Goal: Task Accomplishment & Management: Manage account settings

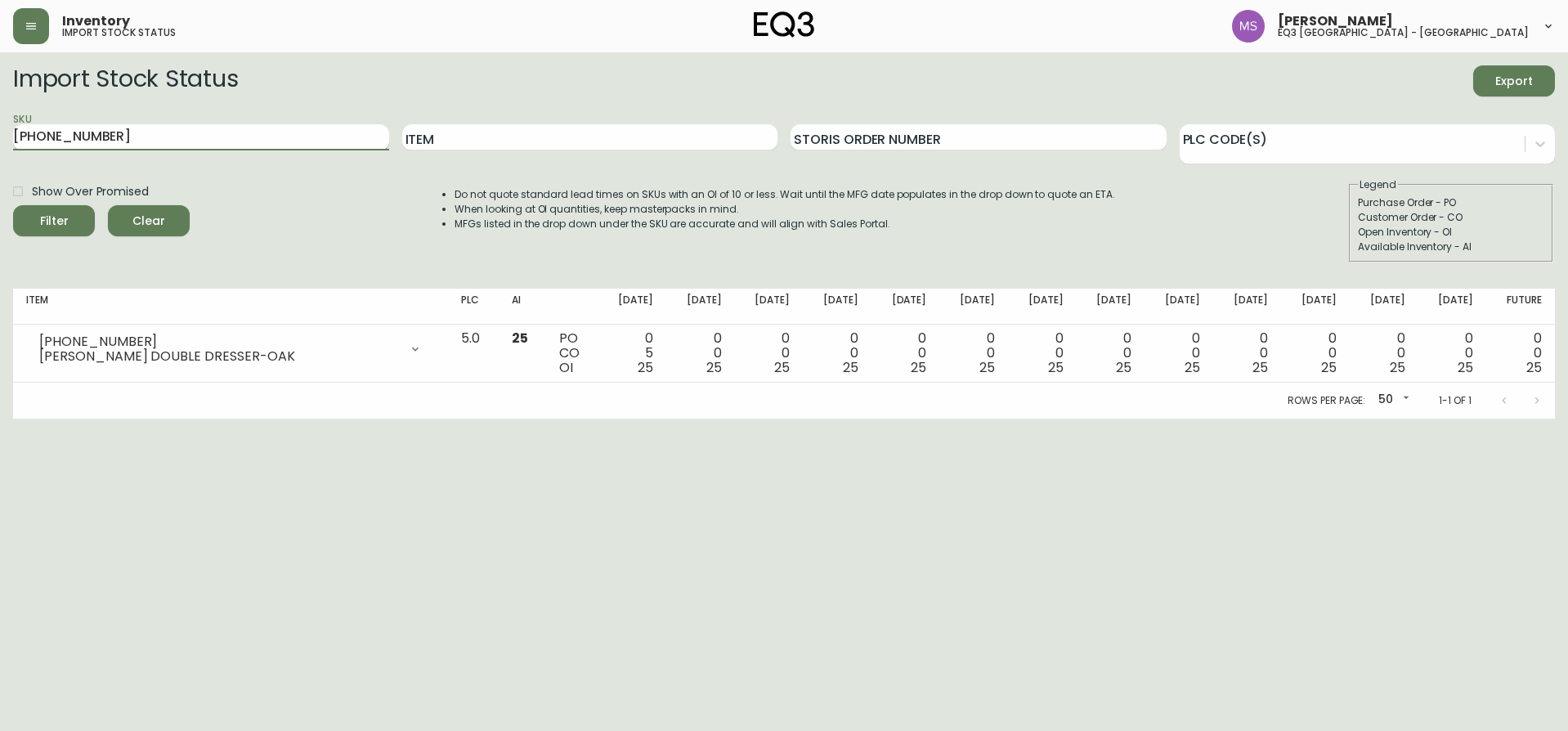
click at [191, 137] on input "[PHONE_NUMBER]" at bounding box center [202, 137] width 376 height 26
type input "7"
click at [13, 205] on button "Filter" at bounding box center [54, 220] width 82 height 31
click at [221, 135] on input "[PHONE_NUMBER]" at bounding box center [202, 137] width 376 height 26
type input "[PHONE_NUMBER]"
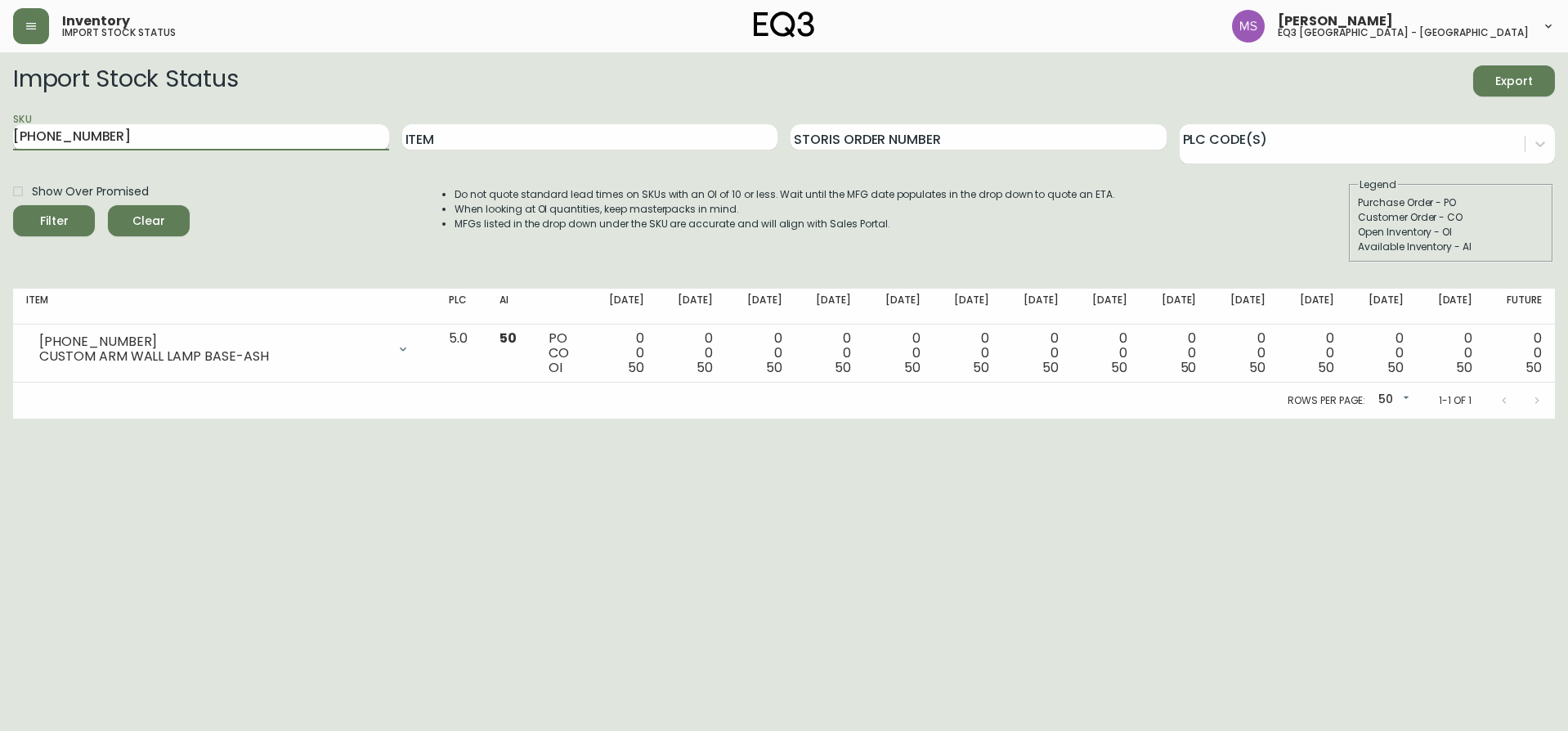
click at [13, 205] on button "Filter" at bounding box center [54, 220] width 82 height 31
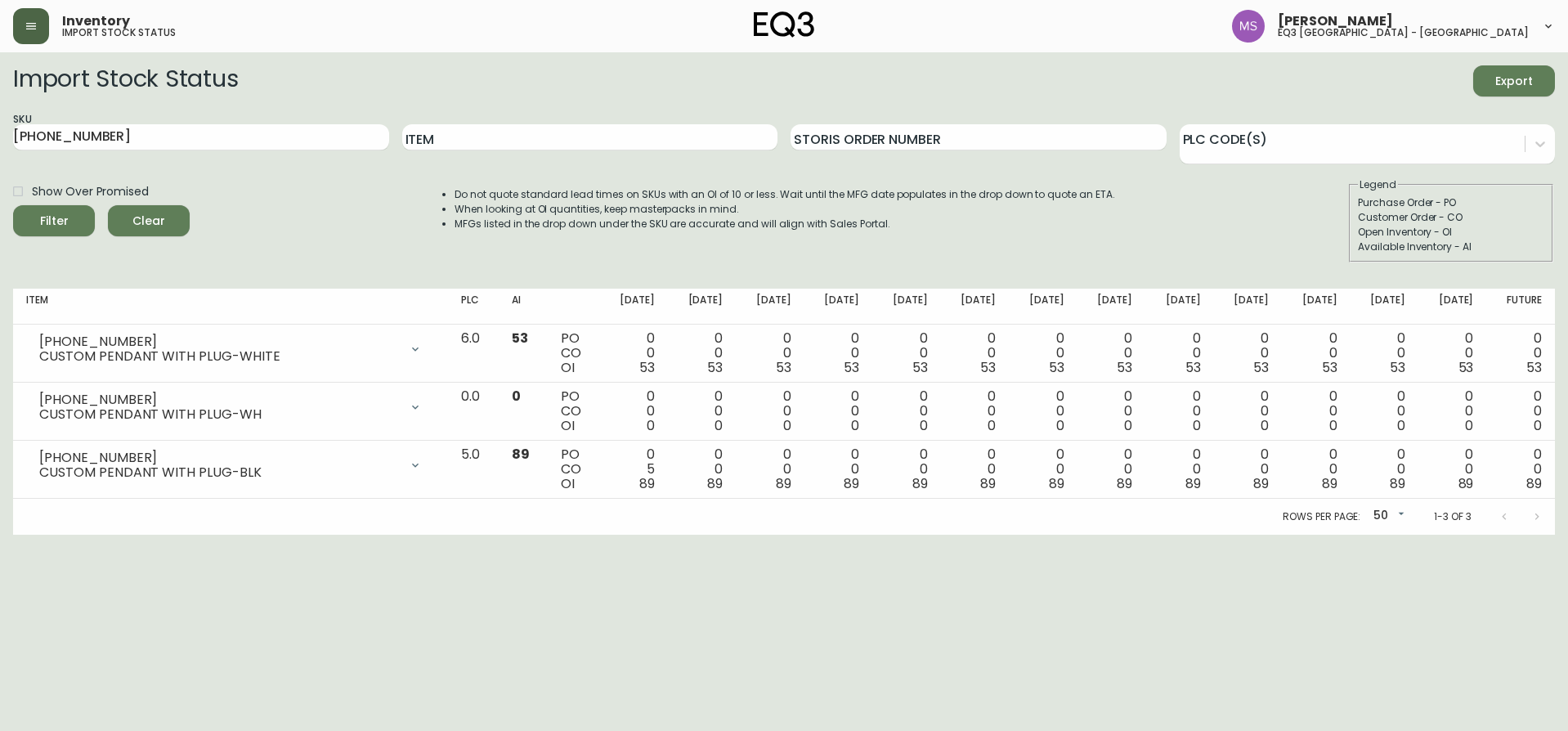
click at [30, 13] on button "button" at bounding box center [31, 26] width 36 height 36
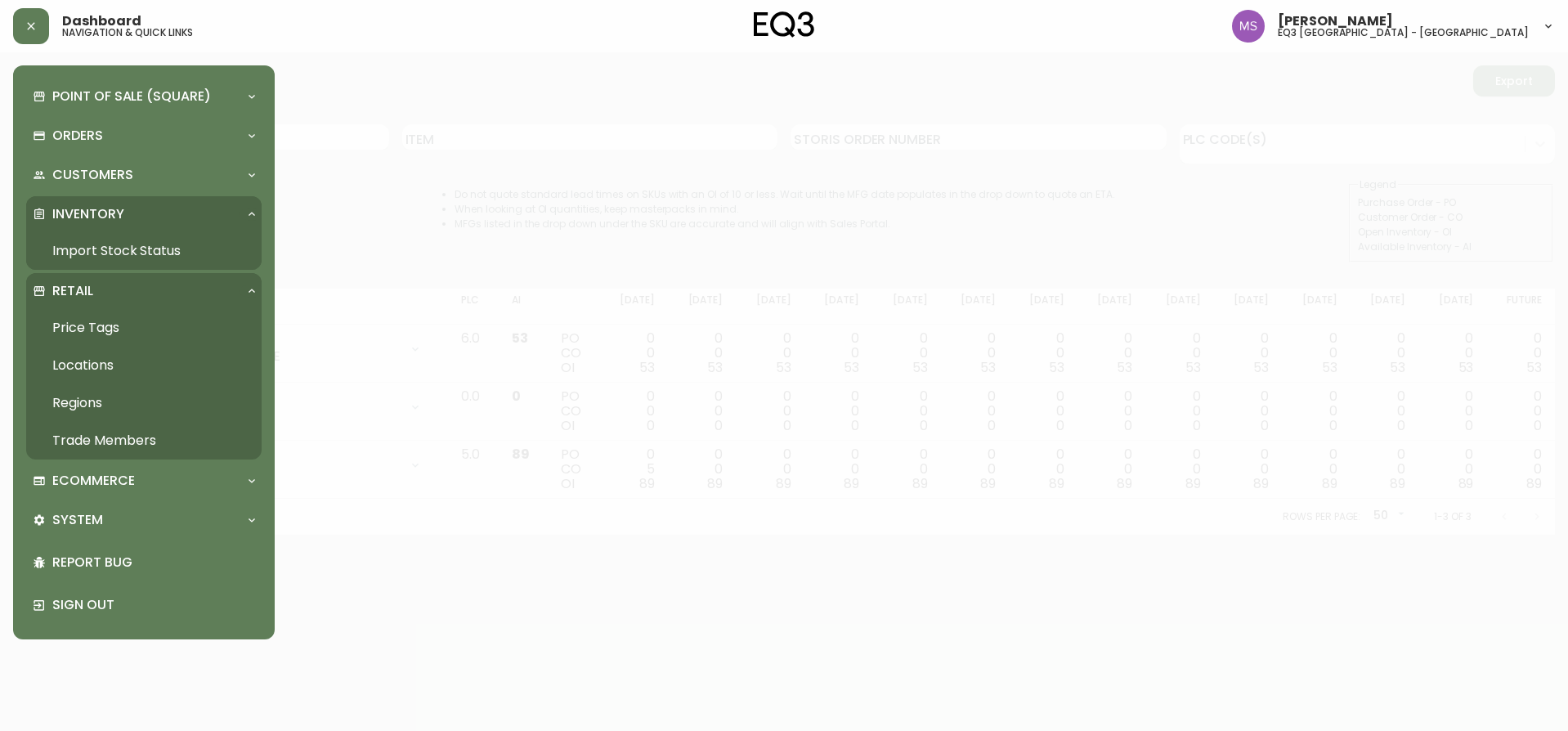
click at [127, 437] on link "Trade Members" at bounding box center [143, 440] width 235 height 38
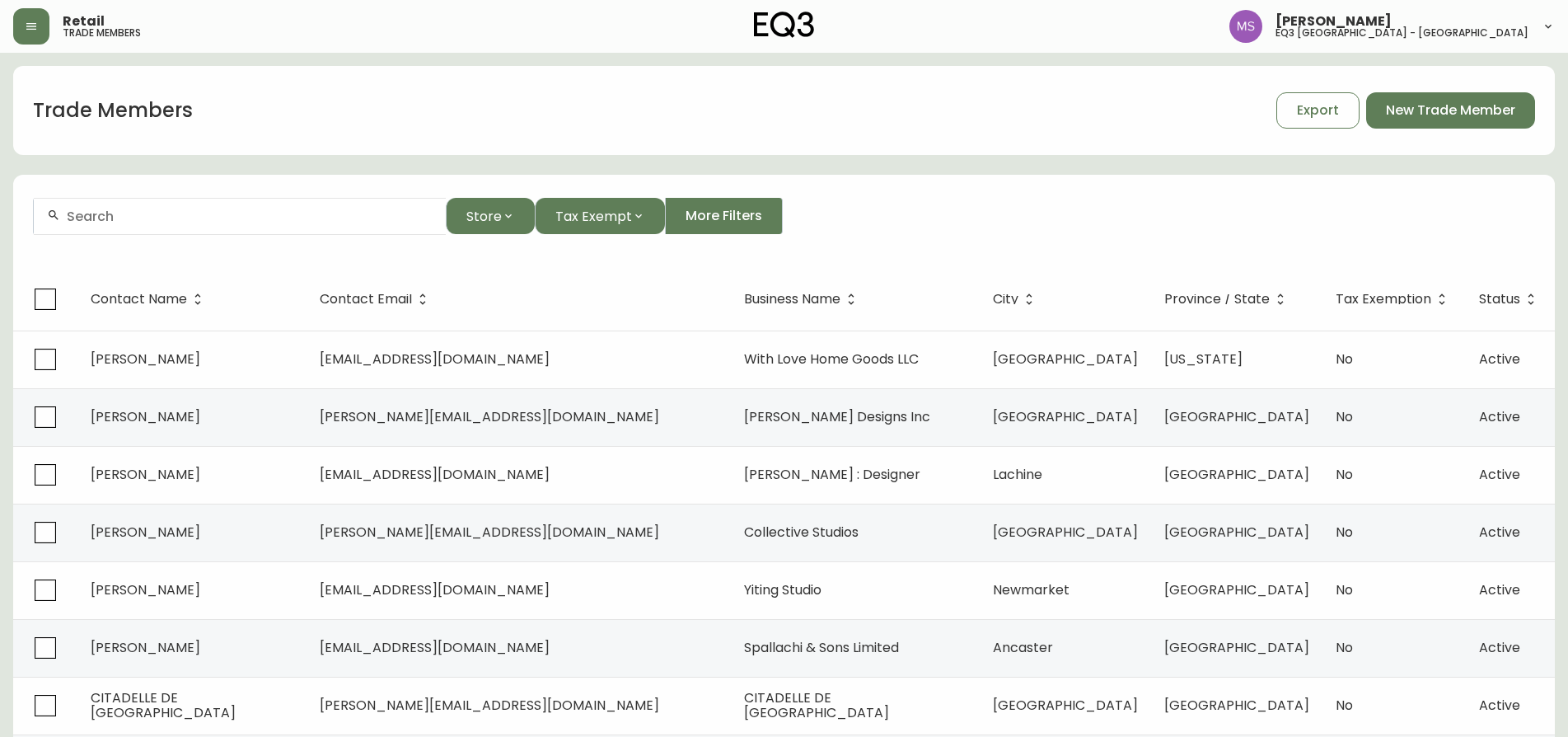
click at [227, 218] on input "text" at bounding box center [250, 216] width 365 height 15
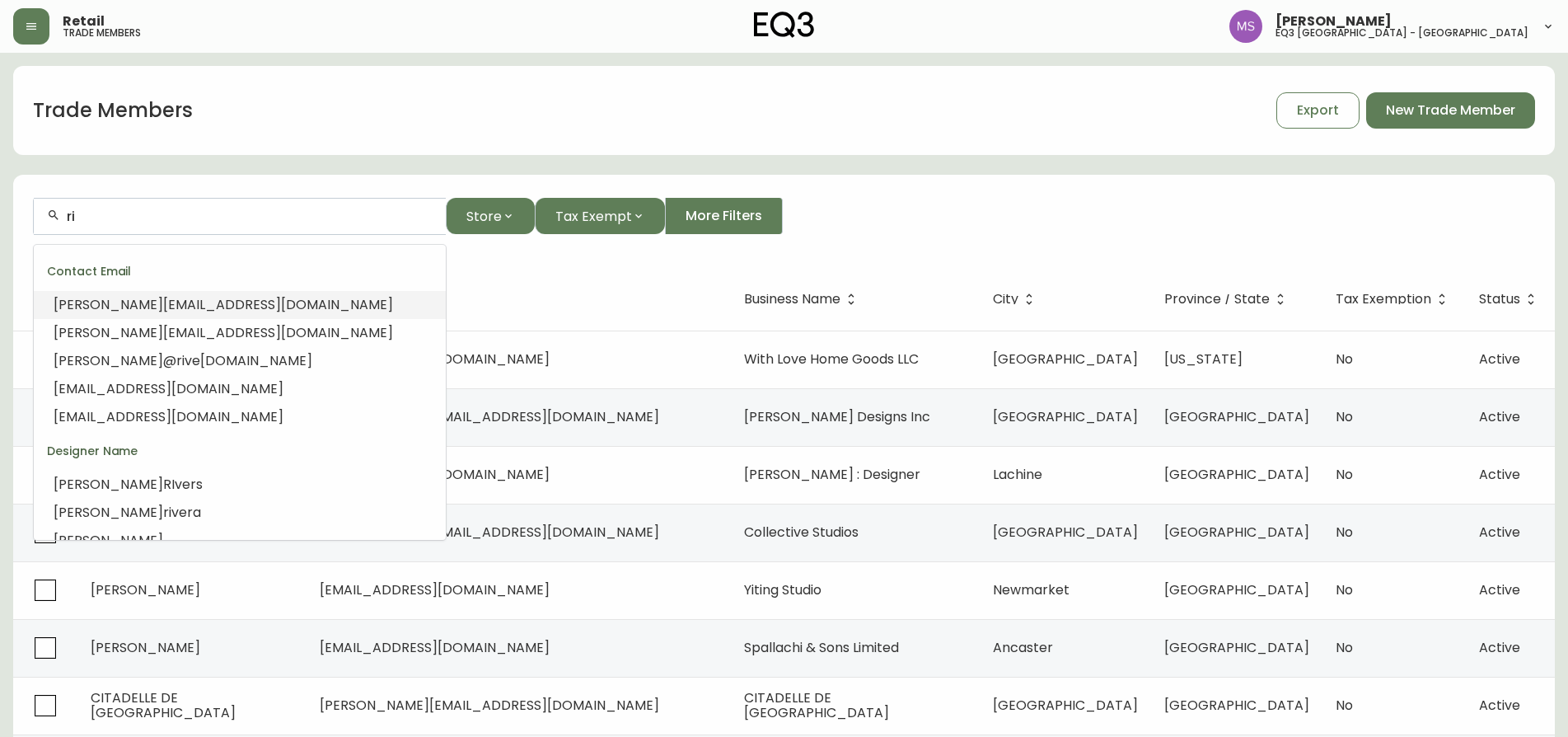
type input "r"
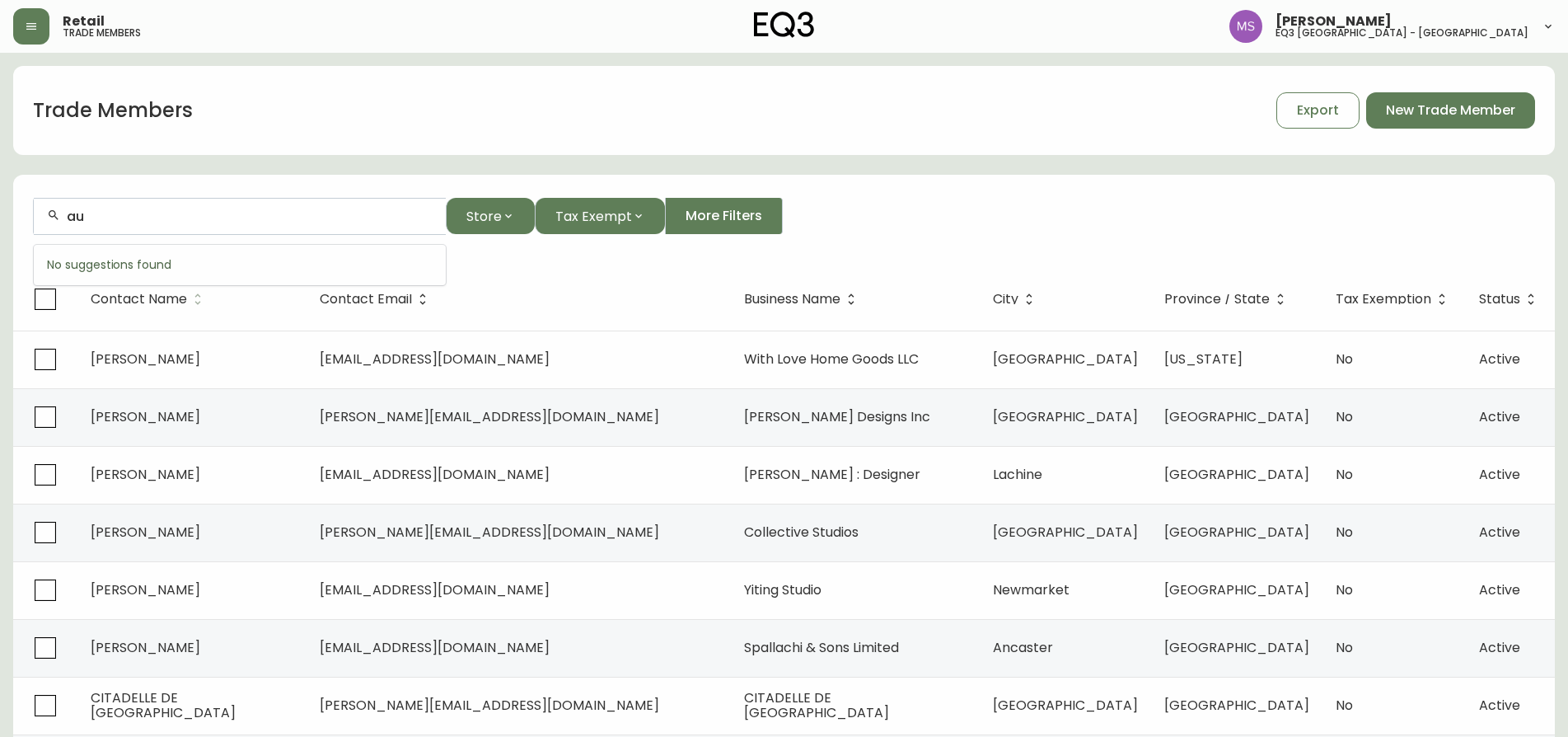
type input "a"
click at [127, 219] on input "text" at bounding box center [250, 216] width 365 height 15
paste input "[DOMAIN_NAME][EMAIL_ADDRESS][DOMAIN_NAME]"
type input "[DOMAIN_NAME][EMAIL_ADDRESS][DOMAIN_NAME]"
click at [261, 59] on main "Trade Members Export New Trade Member [DOMAIN_NAME][EMAIL_ADDRESS][DOMAIN_NAME]…" at bounding box center [784, 498] width 1568 height 892
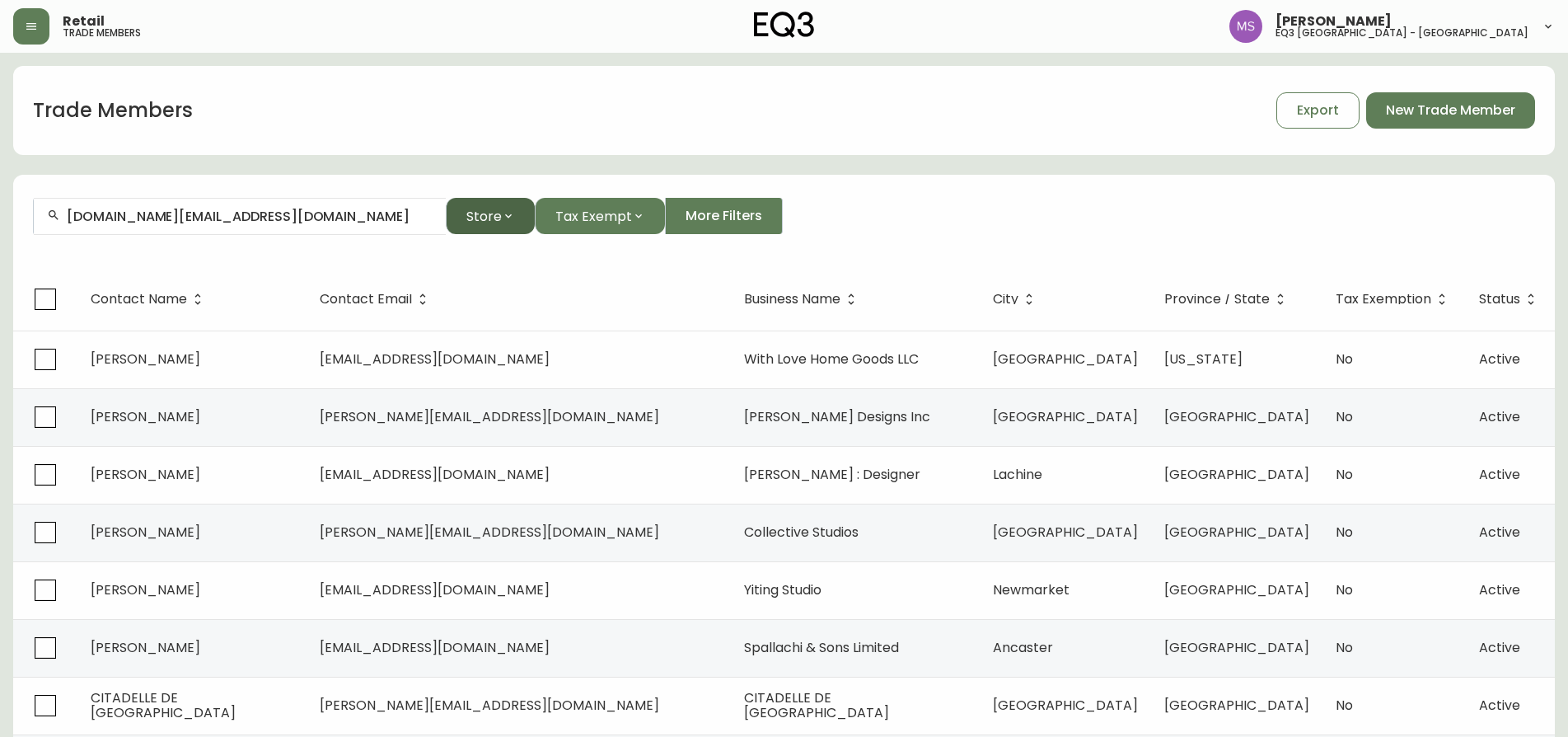
click at [477, 220] on span "Store" at bounding box center [484, 216] width 36 height 20
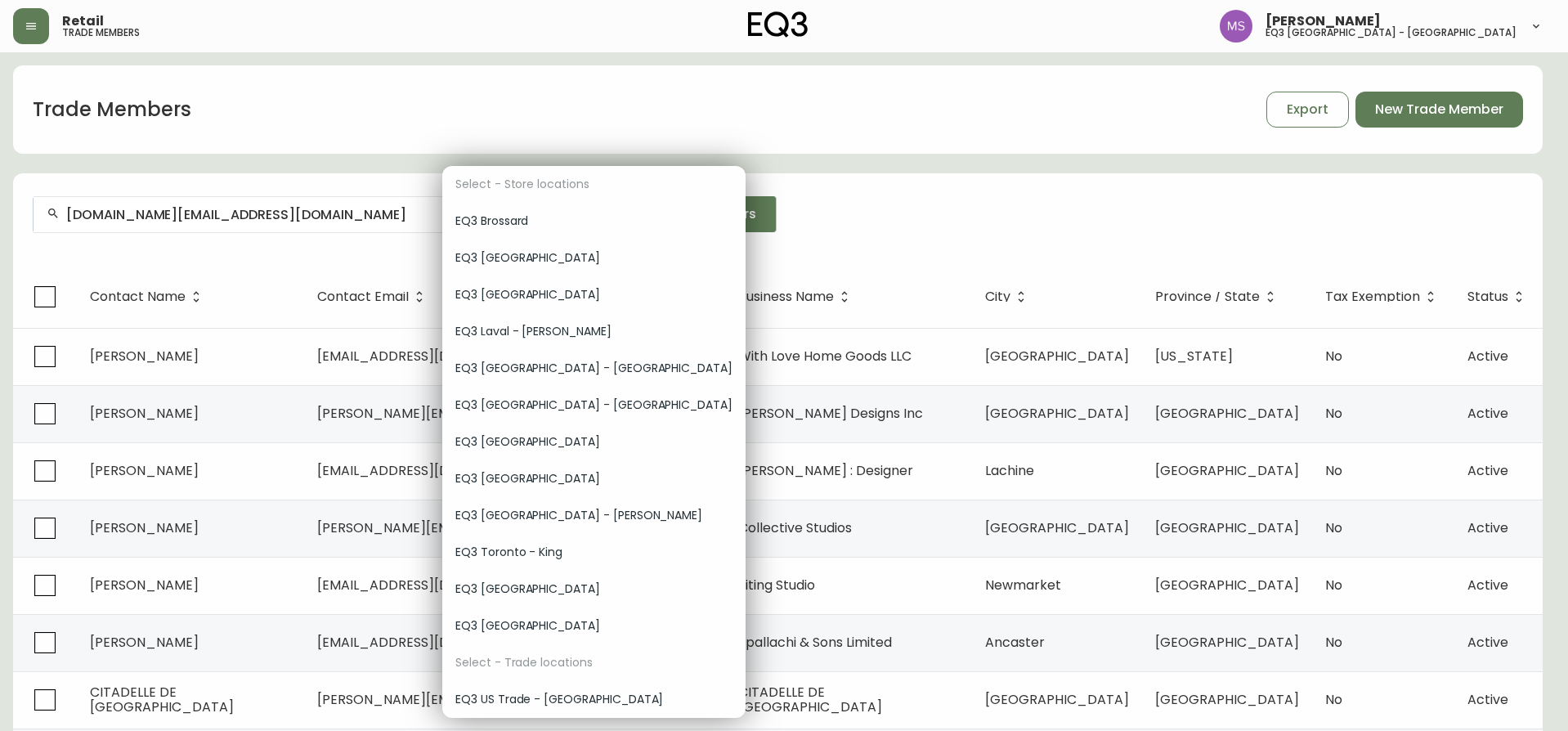
click at [561, 405] on span "EQ3 [GEOGRAPHIC_DATA] - [GEOGRAPHIC_DATA]" at bounding box center [594, 405] width 277 height 17
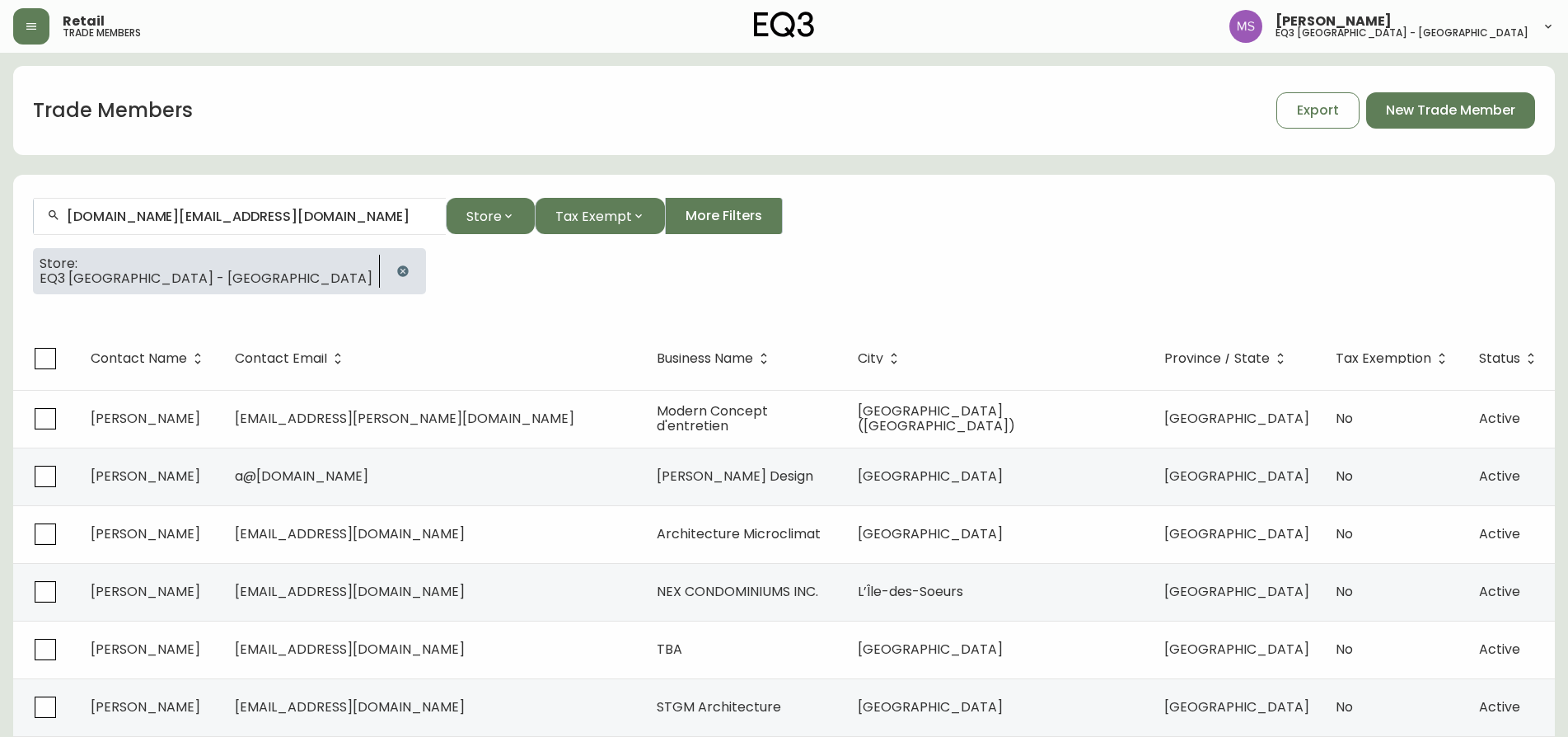
click at [339, 207] on div "[DOMAIN_NAME][EMAIL_ADDRESS][DOMAIN_NAME]" at bounding box center [240, 217] width 412 height 37
paste input "[PHONE_NUMBER]"
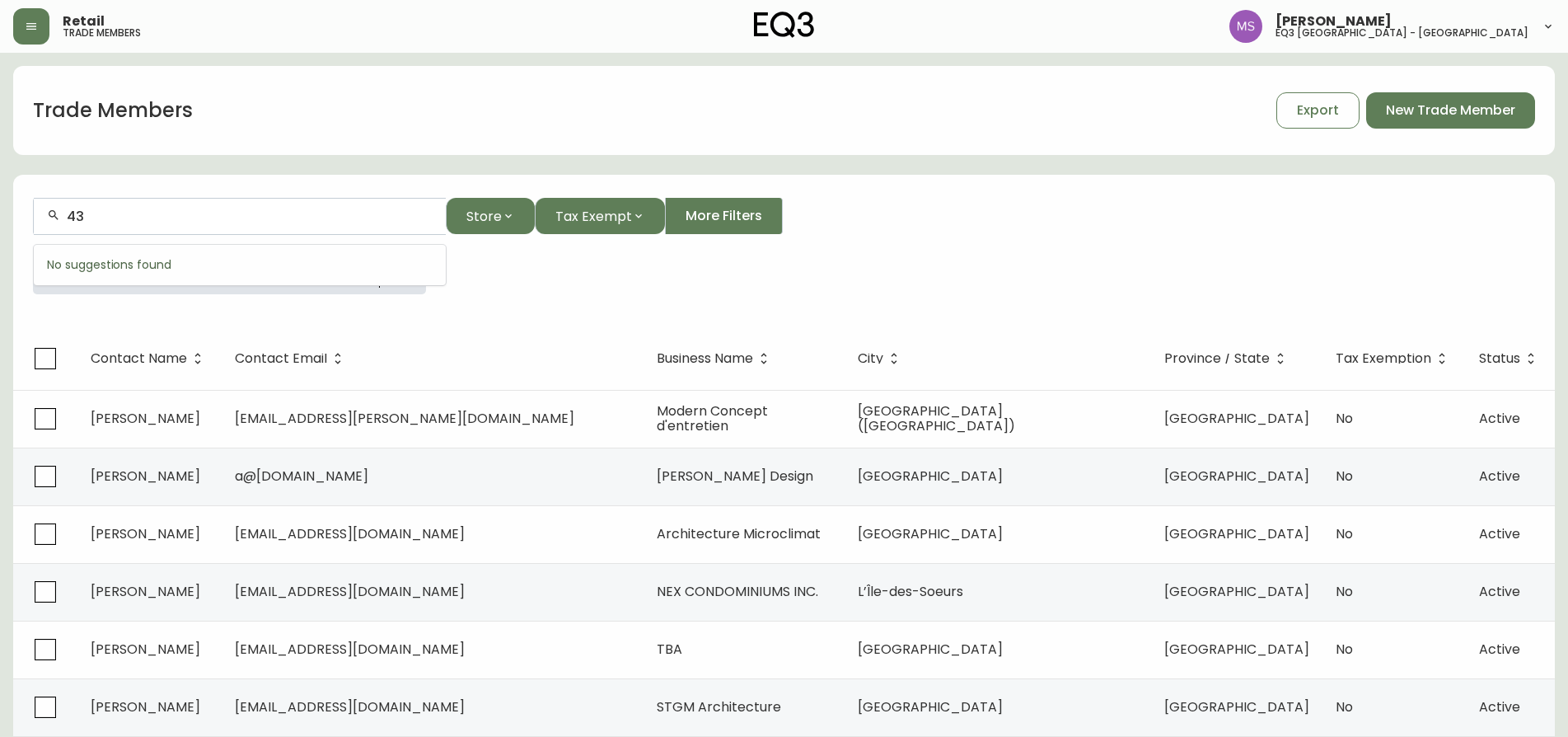
type input "4"
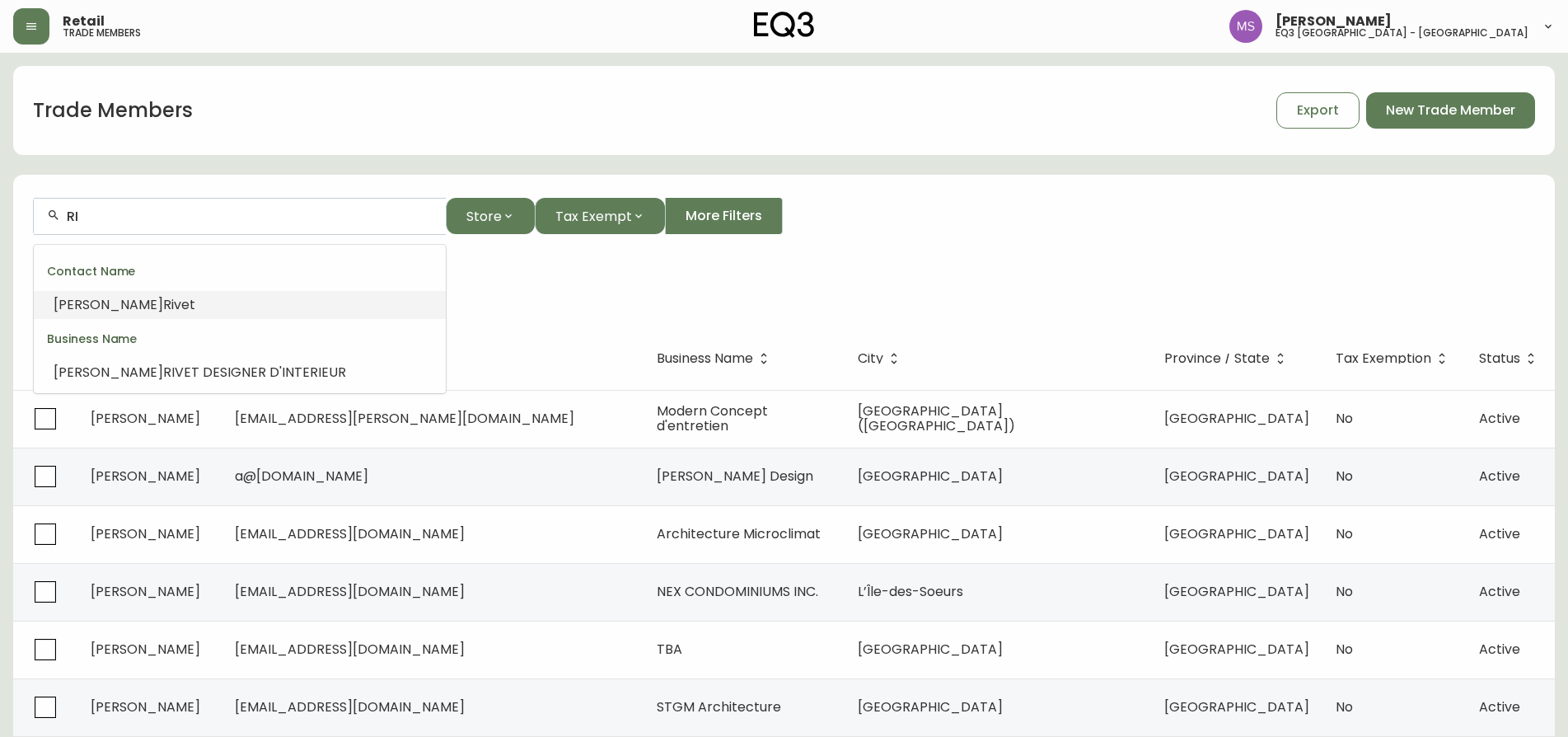
type input "R"
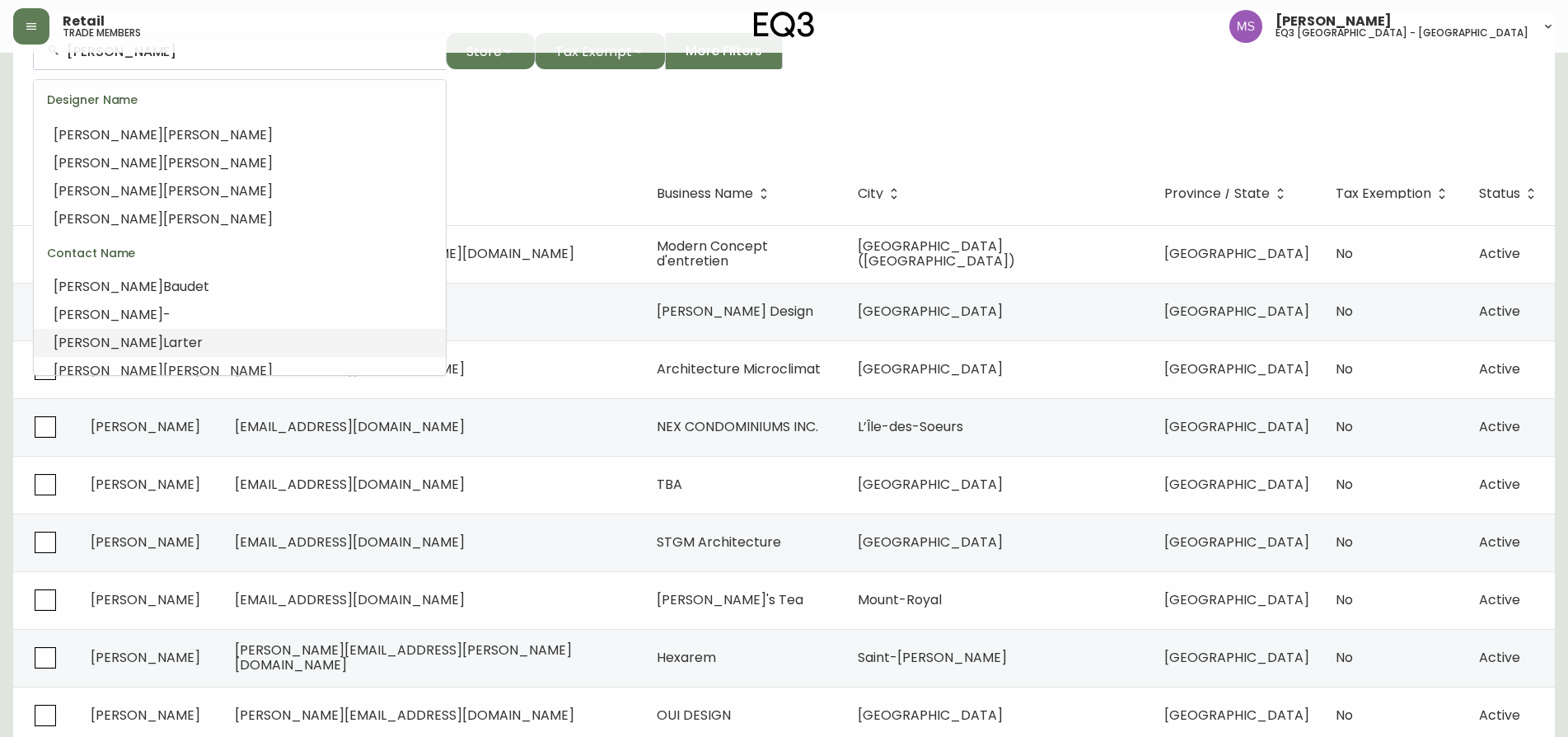
scroll to position [190, 0]
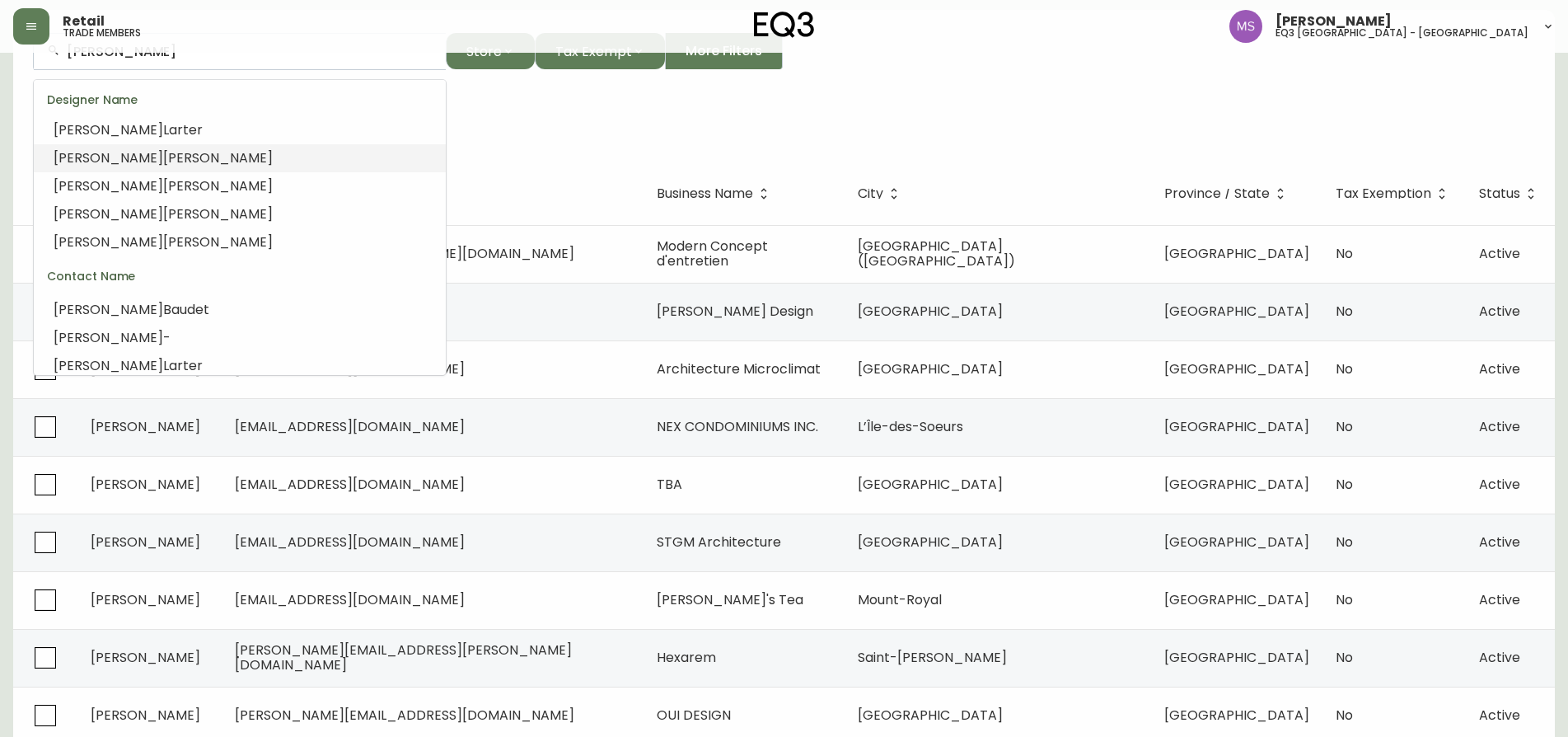
type input "[PERSON_NAME]"
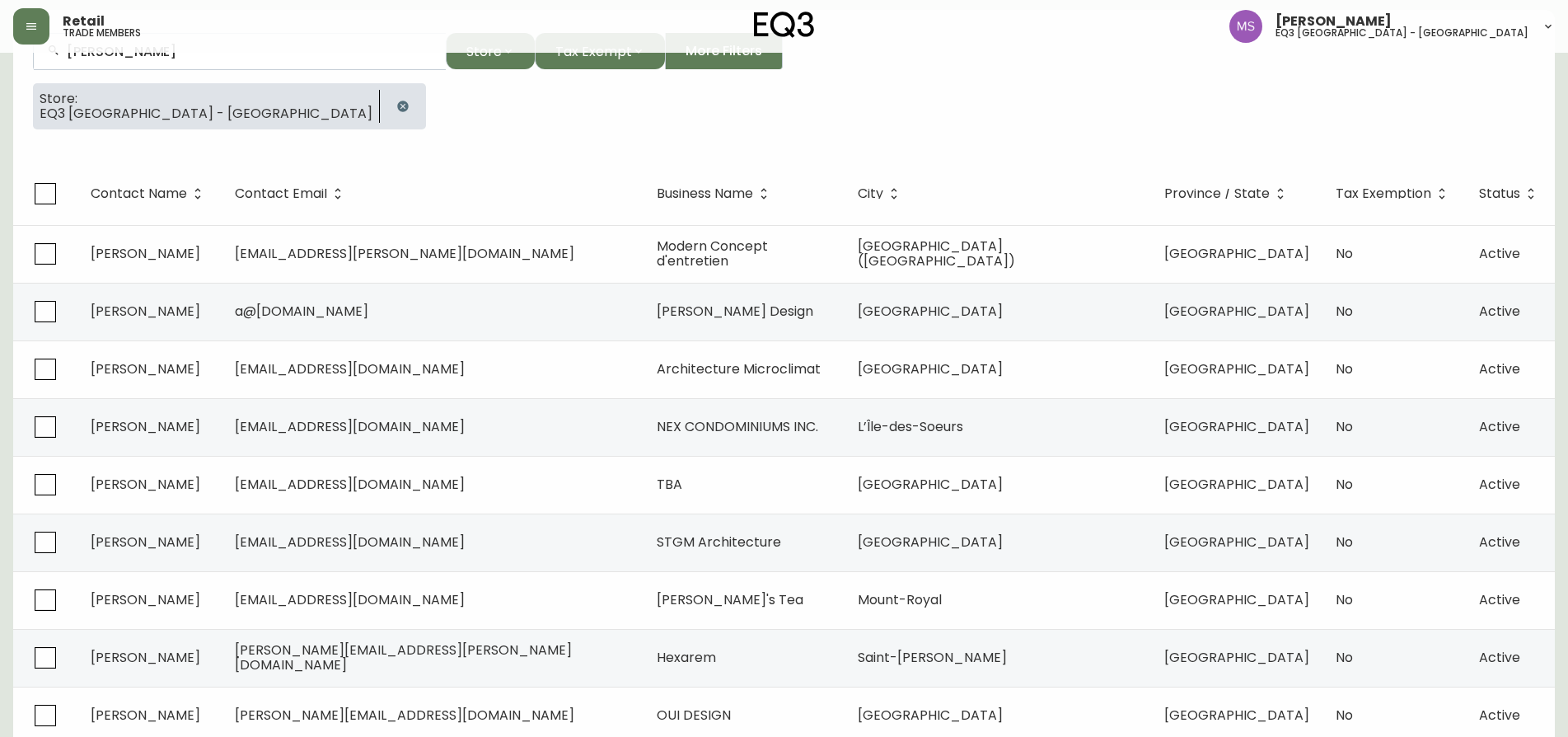
click at [387, 97] on button "button" at bounding box center [403, 106] width 33 height 33
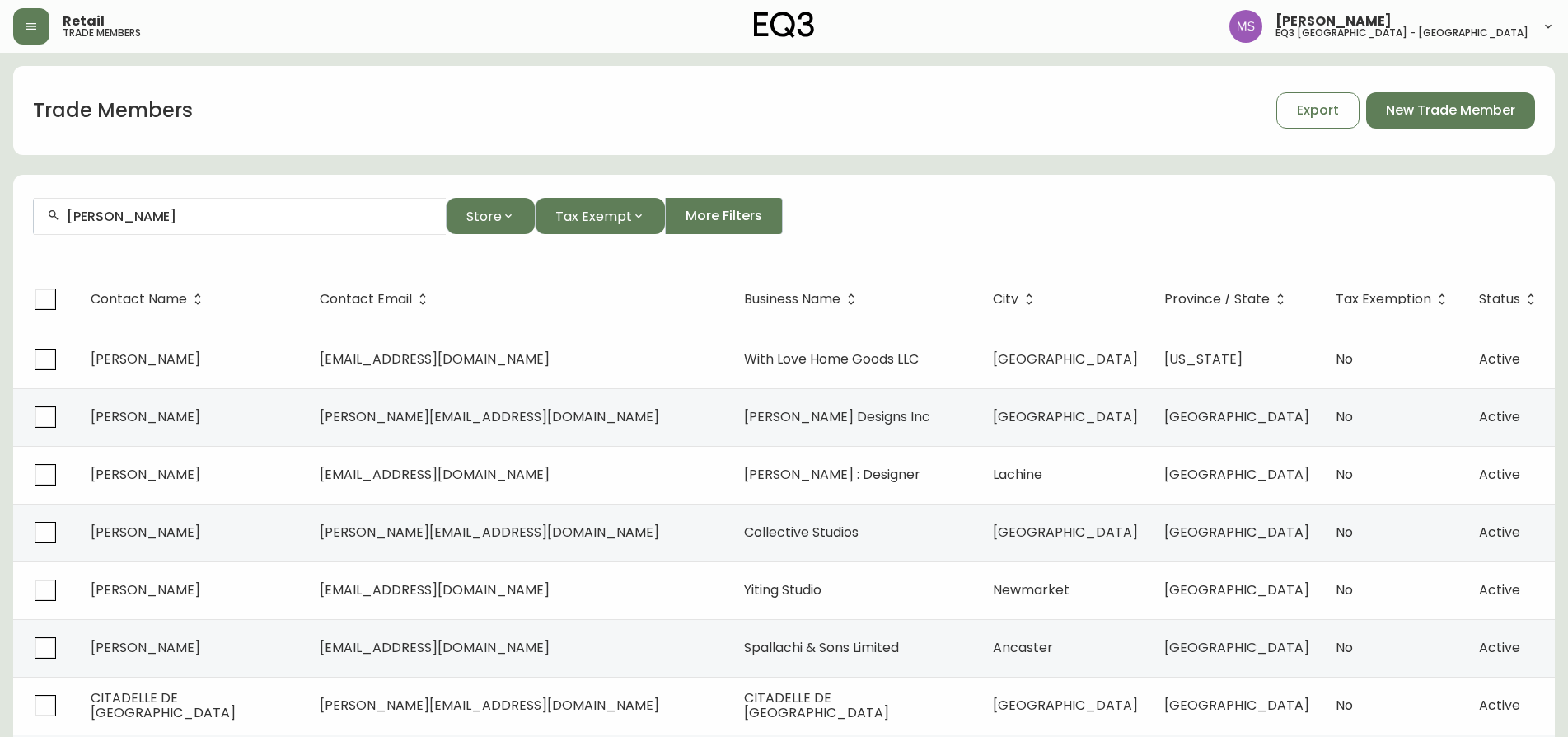
click at [136, 217] on input "[PERSON_NAME]" at bounding box center [250, 216] width 365 height 15
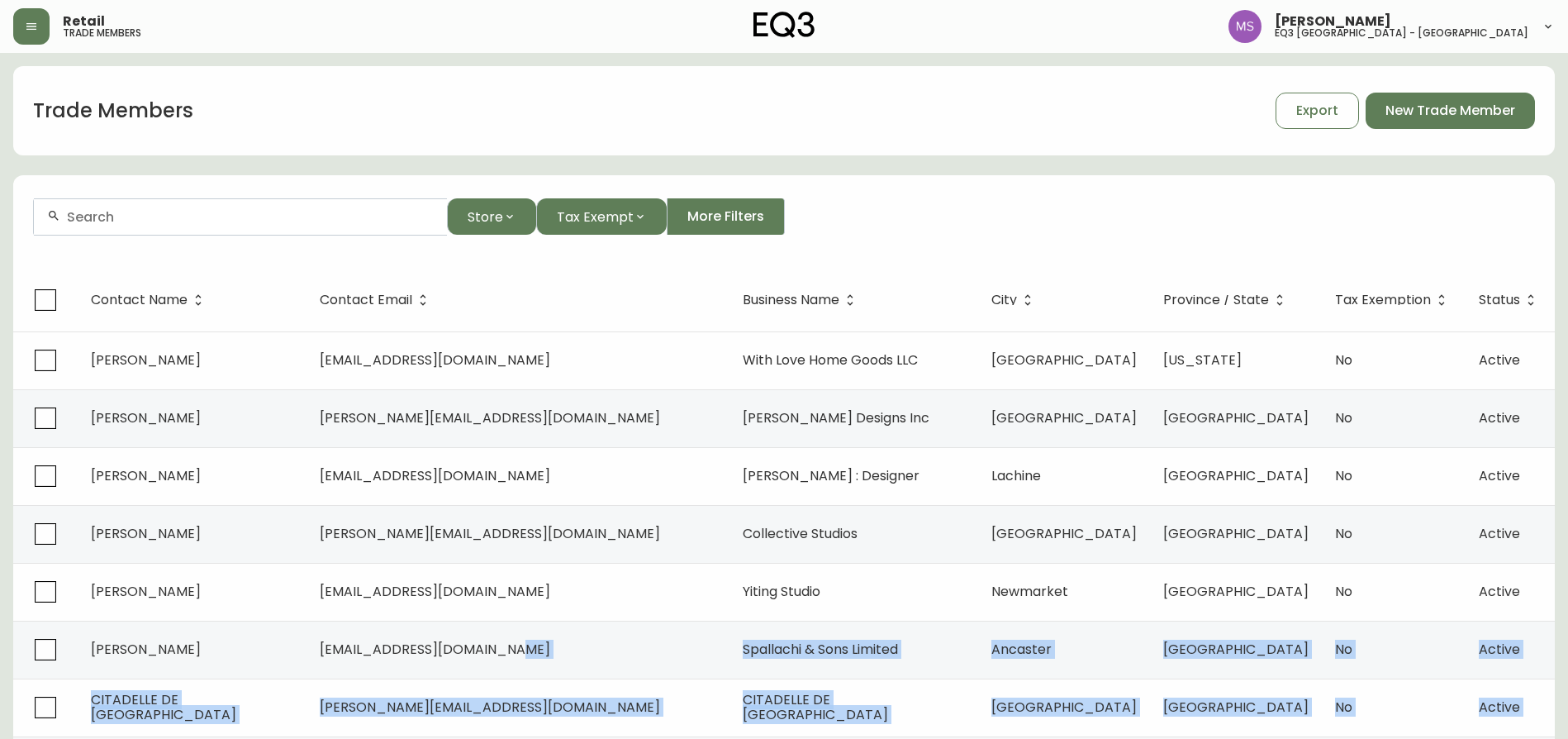
click at [299, 738] on tbody "[PERSON_NAME] [EMAIL_ADDRESS][DOMAIN_NAME] With Love Home Goods LLC [GEOGRAPHIC…" at bounding box center [784, 621] width 1542 height 579
